Goal: Find specific page/section

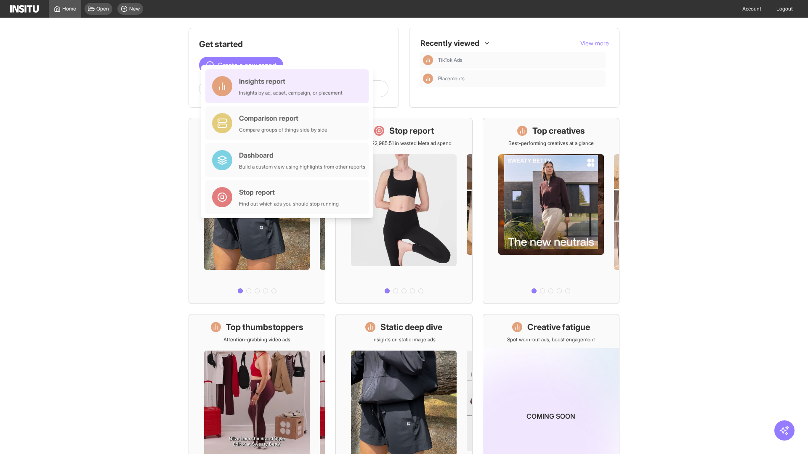
click at [289, 86] on div "Insights report Insights by ad, adset, campaign, or placement" at bounding box center [290, 86] width 103 height 20
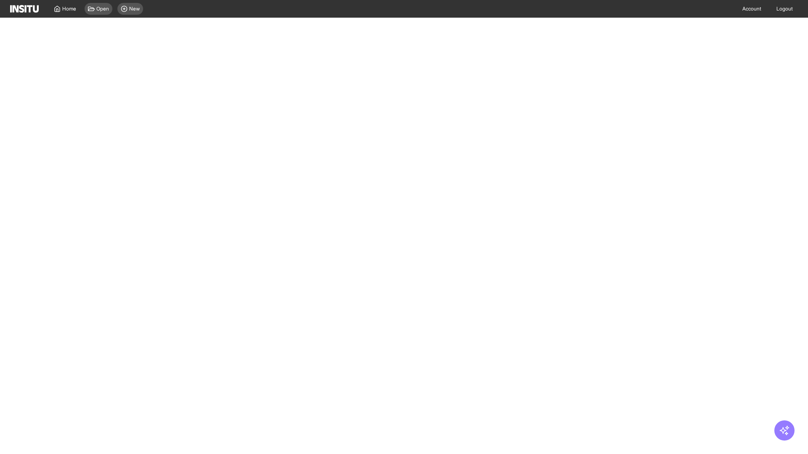
select select "**"
